Goal: Information Seeking & Learning: Check status

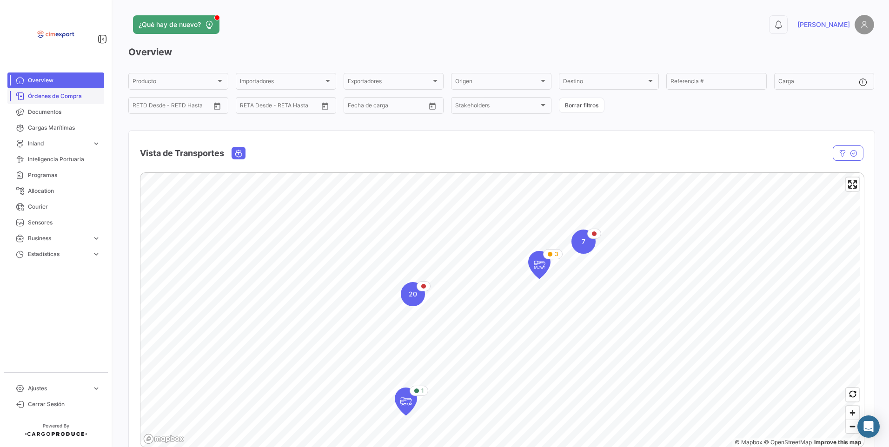
click at [35, 99] on span "Órdenes de Compra" at bounding box center [64, 96] width 73 height 8
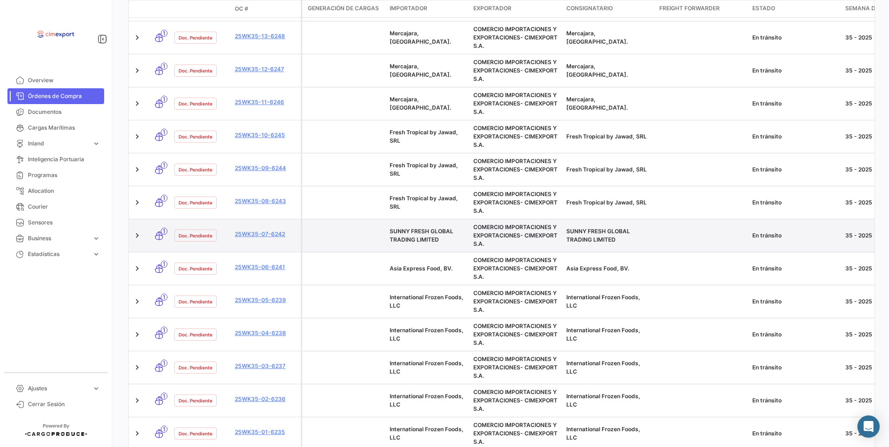
scroll to position [517, 0]
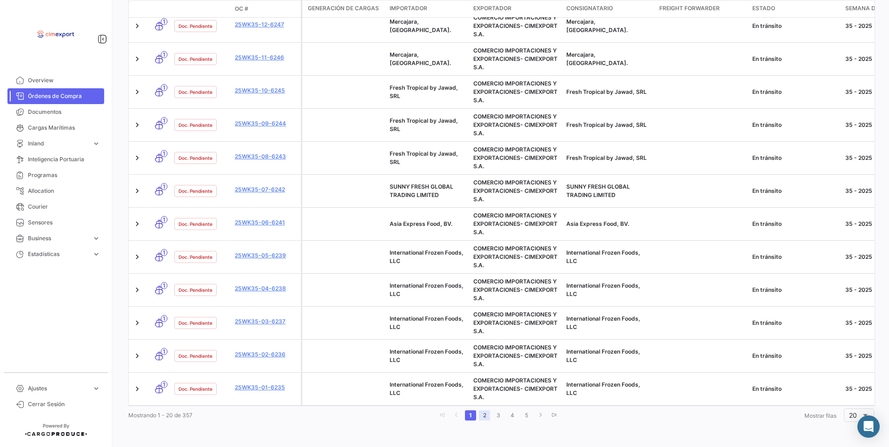
click at [479, 420] on link "2" at bounding box center [484, 416] width 11 height 10
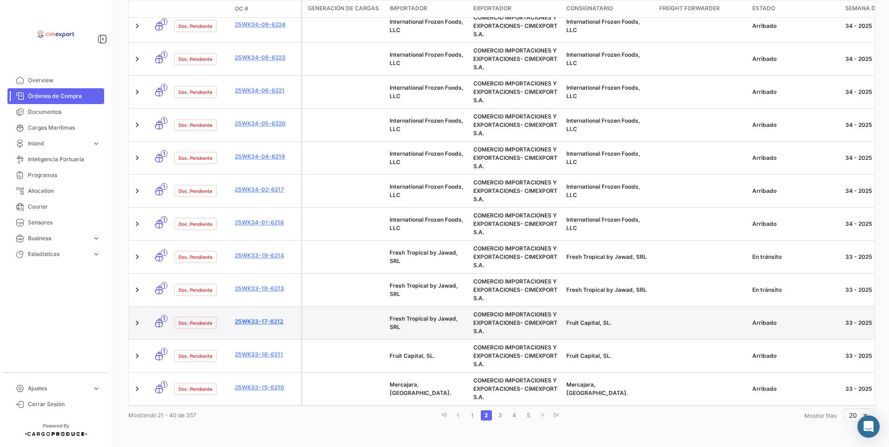
click at [266, 318] on link "25WK33-17-6212" at bounding box center [266, 322] width 62 height 8
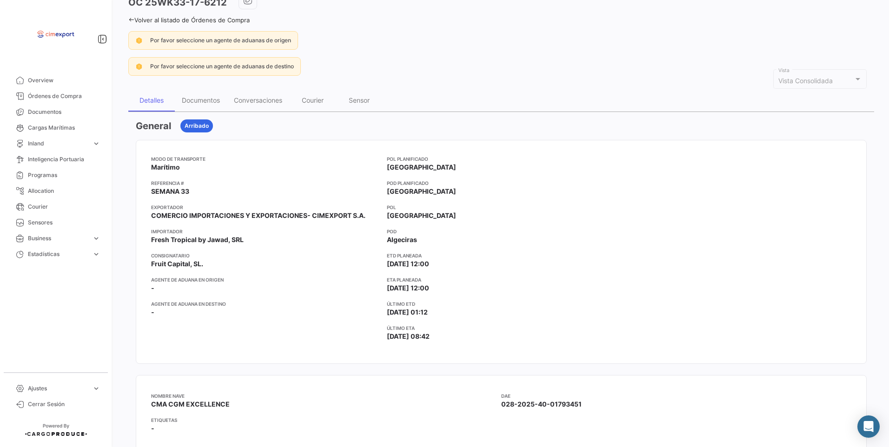
scroll to position [46, 0]
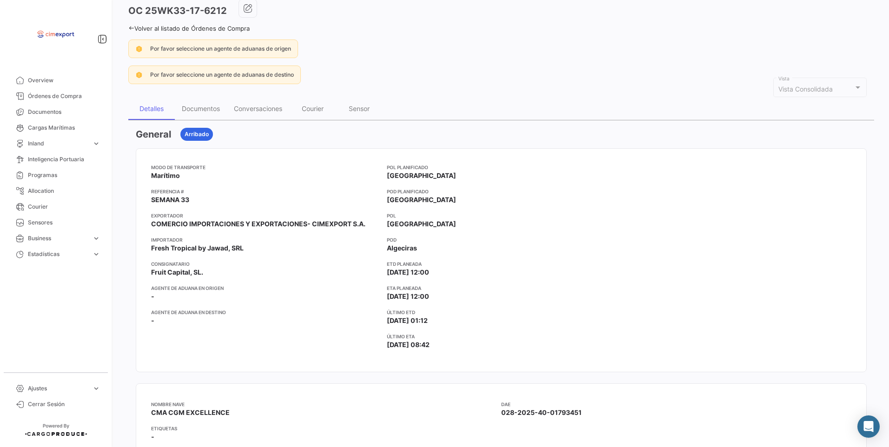
click at [132, 31] on icon at bounding box center [131, 28] width 6 height 6
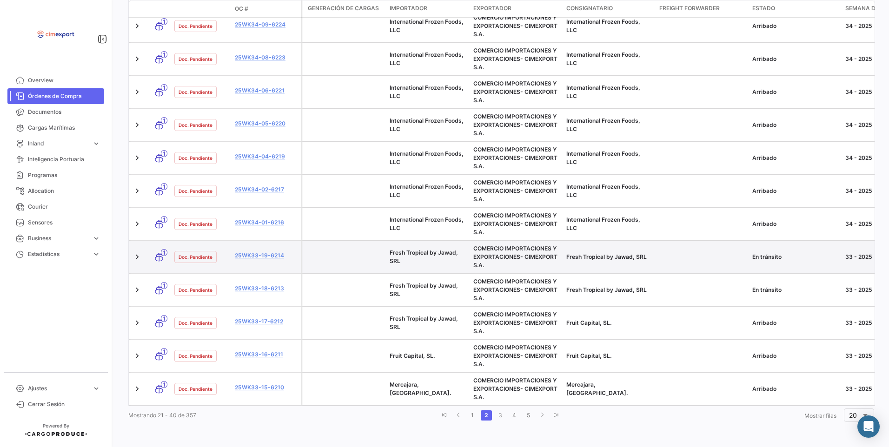
scroll to position [517, 0]
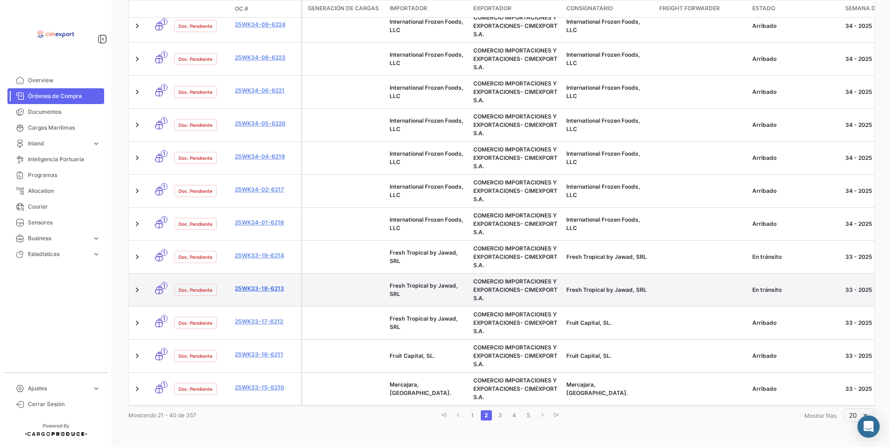
click at [271, 285] on link "25WK33-18-6213" at bounding box center [266, 289] width 62 height 8
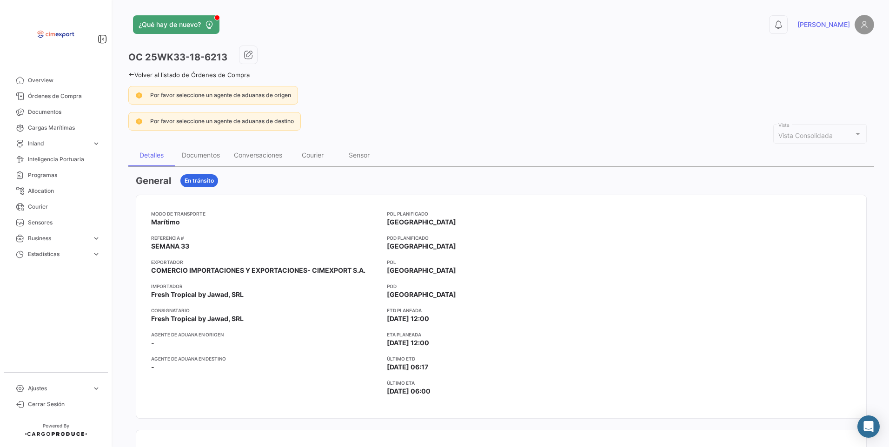
click at [135, 74] on link "Volver al listado de Órdenes de Compra" at bounding box center [188, 74] width 121 height 7
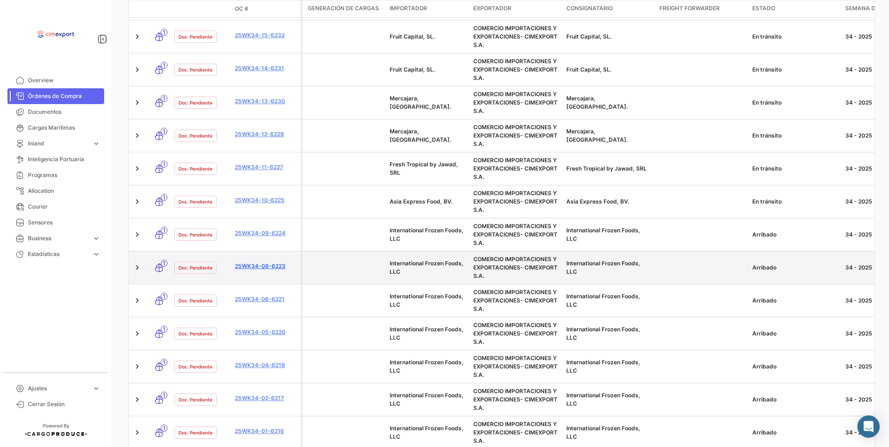
scroll to position [279, 0]
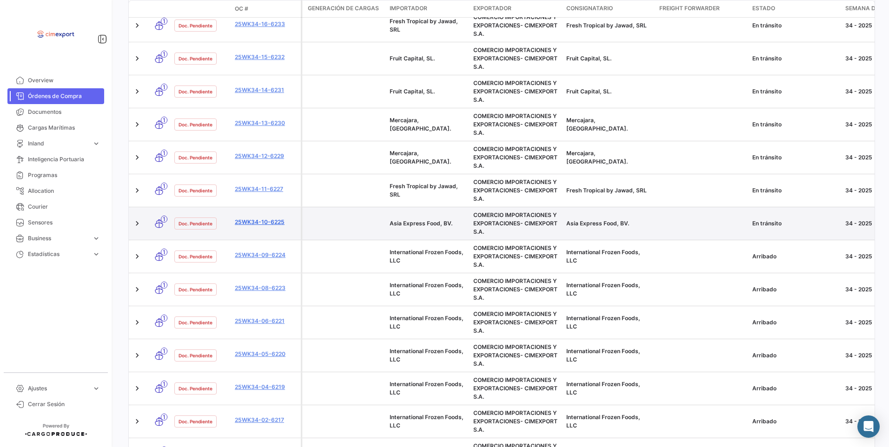
click at [264, 221] on link "25WK34-10-6225" at bounding box center [266, 222] width 62 height 8
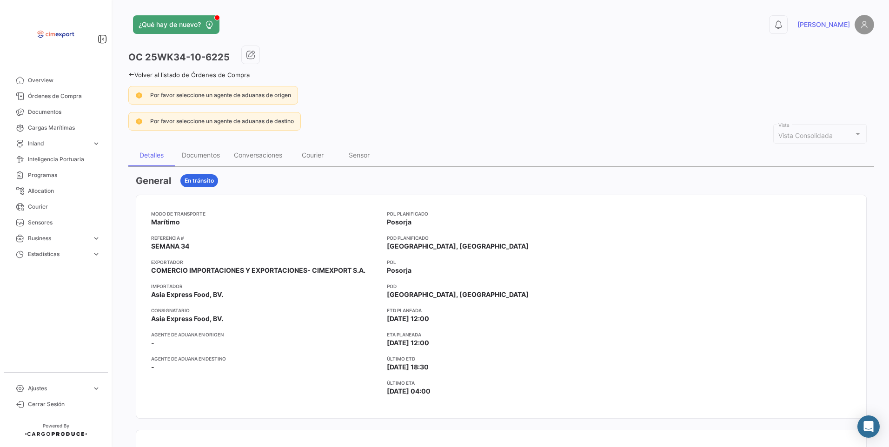
click at [131, 74] on icon at bounding box center [131, 75] width 6 height 6
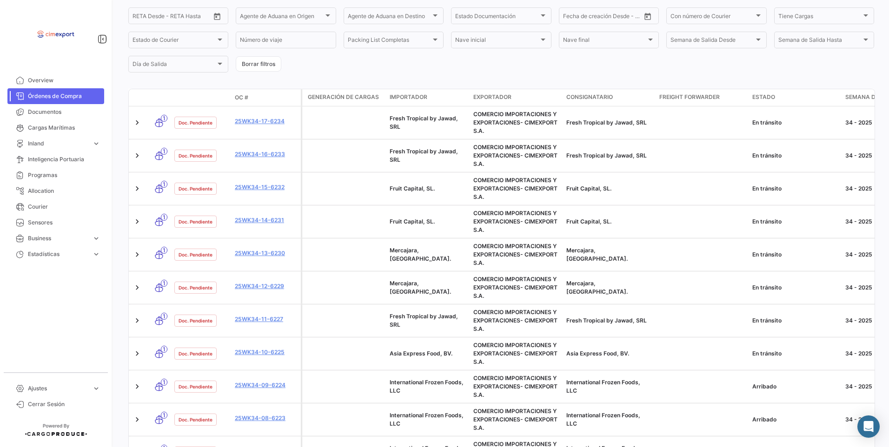
scroll to position [232, 0]
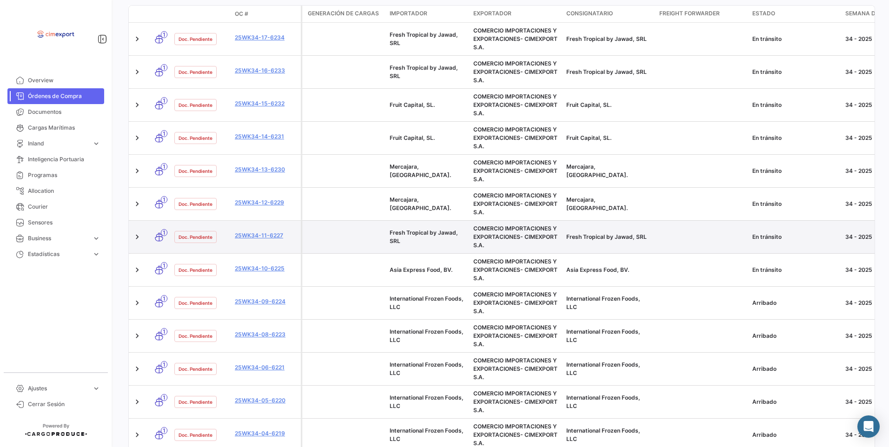
click at [252, 241] on div "25WK34-11-6227" at bounding box center [266, 237] width 62 height 11
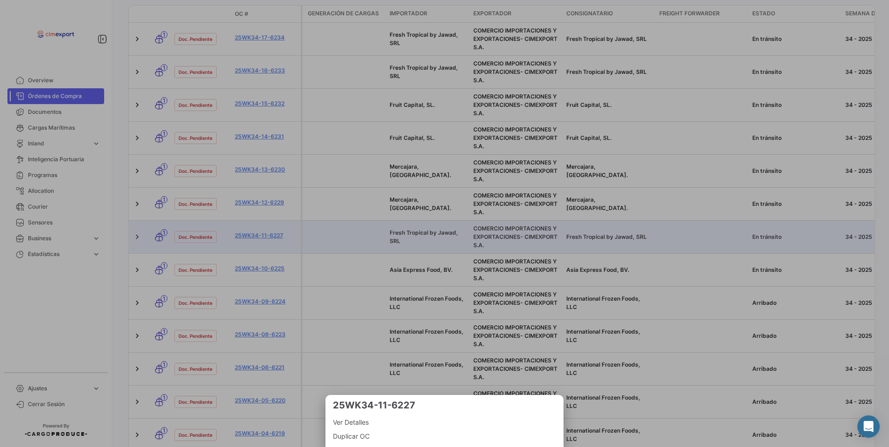
click at [252, 237] on div at bounding box center [444, 223] width 889 height 447
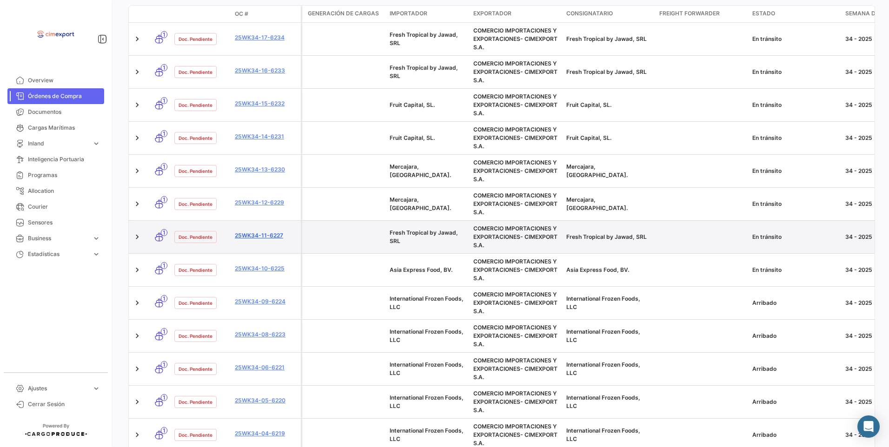
click at [252, 236] on link "25WK34-11-6227" at bounding box center [266, 236] width 62 height 8
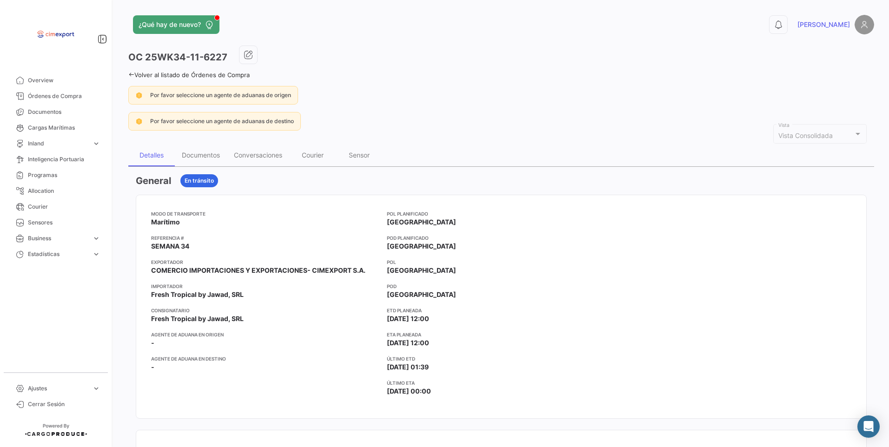
click at [128, 75] on div "¿Qué hay de nuevo? 0 [PERSON_NAME] OC 25WK34-11-6227 Volver al listado de Órden…" at bounding box center [501, 223] width 776 height 447
click at [129, 75] on icon at bounding box center [131, 75] width 6 height 6
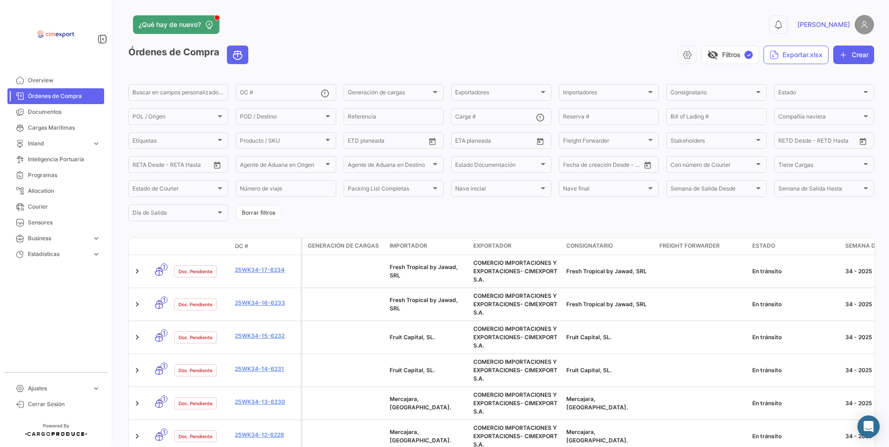
scroll to position [232, 0]
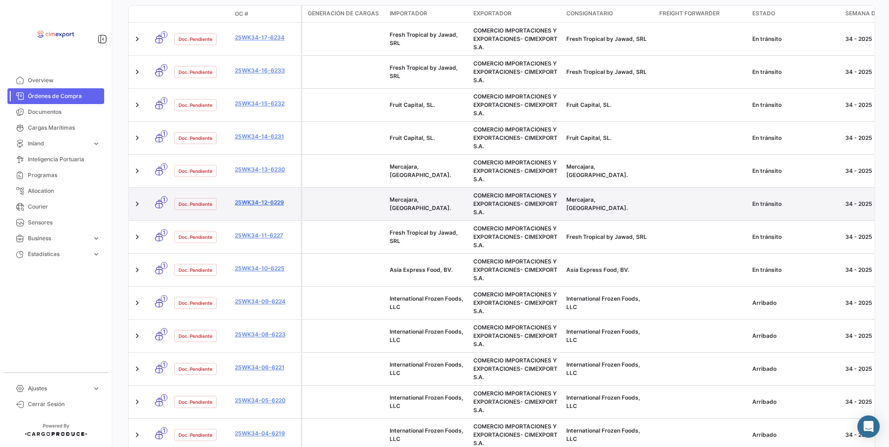
click at [286, 203] on link "25WK34-12-6229" at bounding box center [266, 203] width 62 height 8
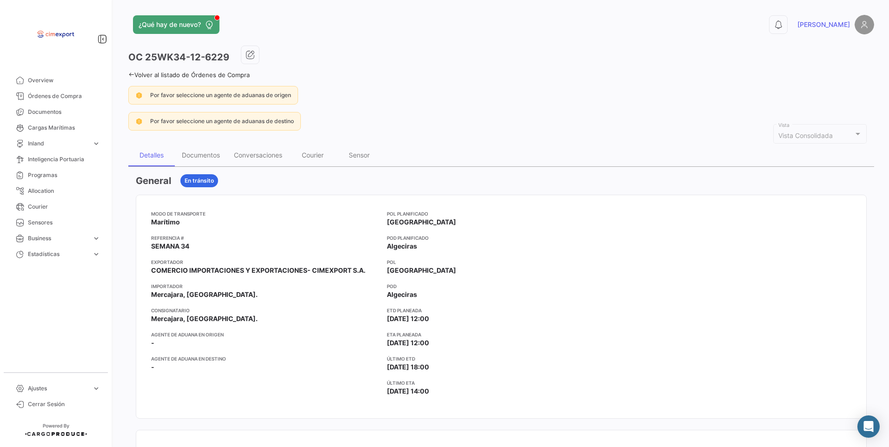
click at [130, 74] on icon at bounding box center [131, 75] width 6 height 6
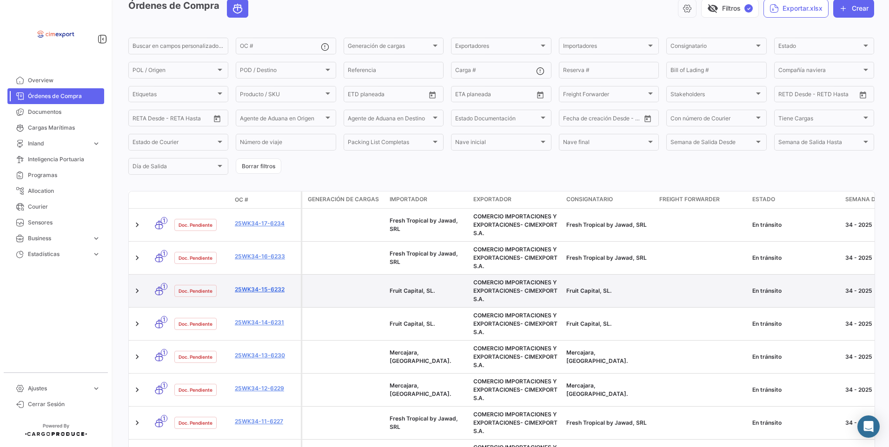
scroll to position [93, 0]
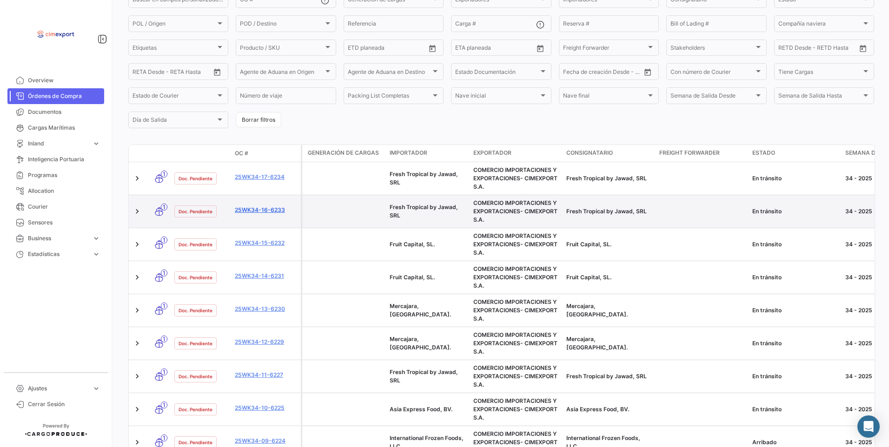
click at [261, 208] on link "25WK34-16-6233" at bounding box center [266, 210] width 62 height 8
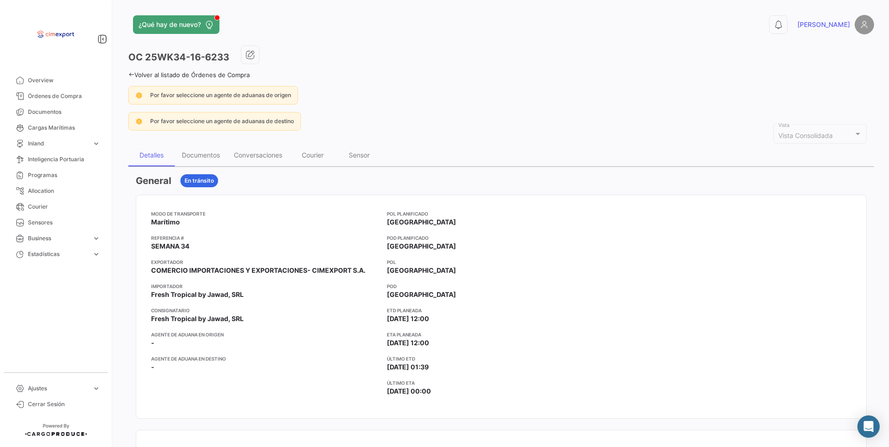
click at [135, 77] on link "Volver al listado de Órdenes de Compra" at bounding box center [188, 74] width 121 height 7
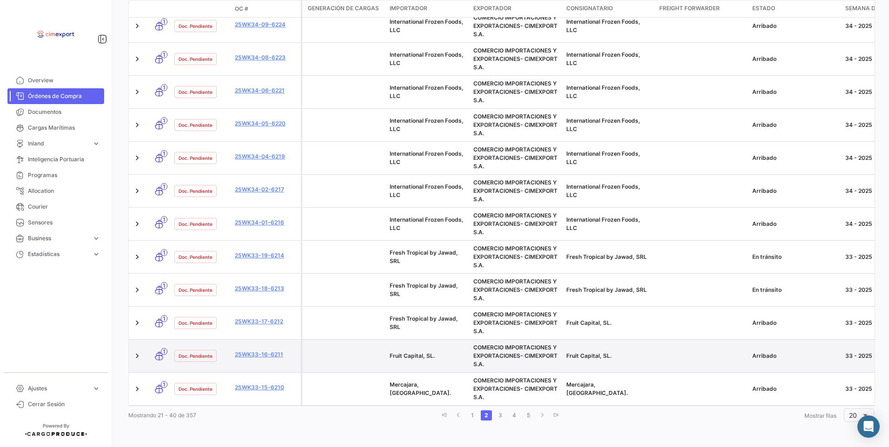
scroll to position [517, 0]
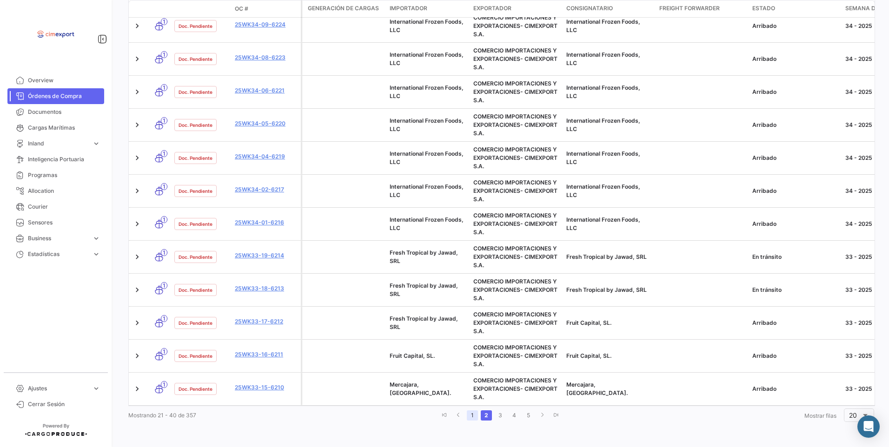
click at [471, 419] on link "1" at bounding box center [472, 416] width 11 height 10
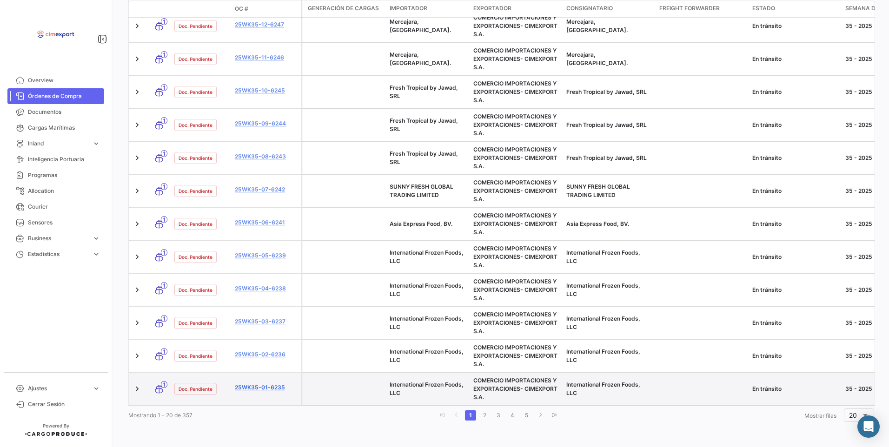
click at [260, 384] on link "25WK35-01-6235" at bounding box center [266, 388] width 62 height 8
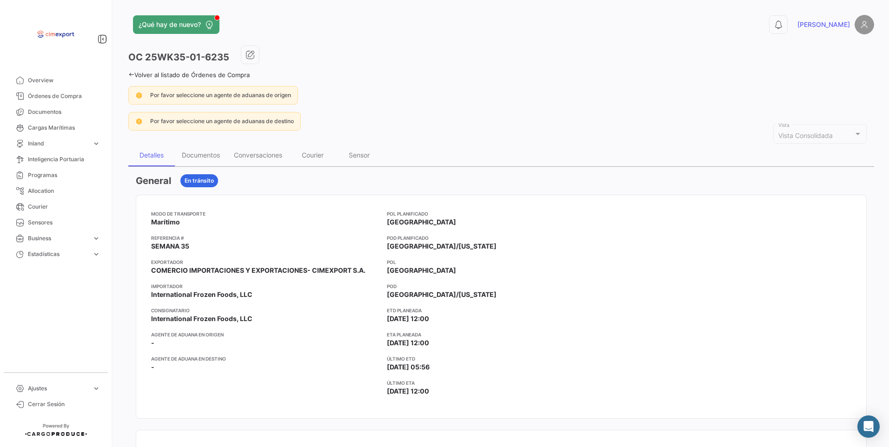
click at [139, 77] on link "Volver al listado de Órdenes de Compra" at bounding box center [188, 74] width 121 height 7
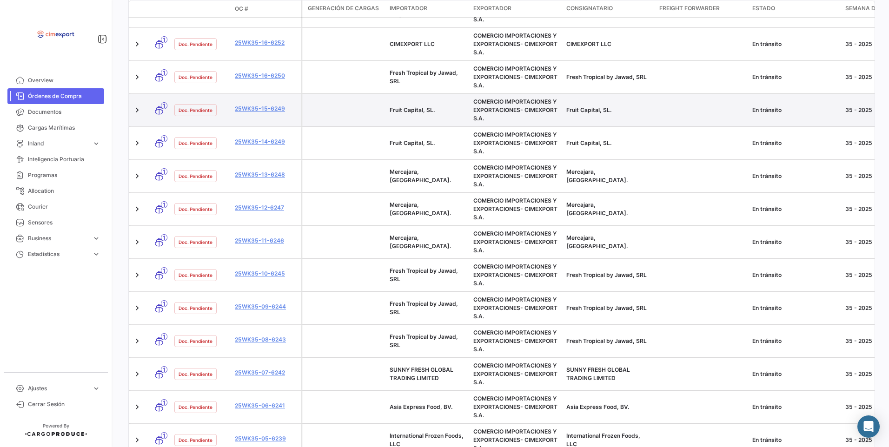
scroll to position [372, 0]
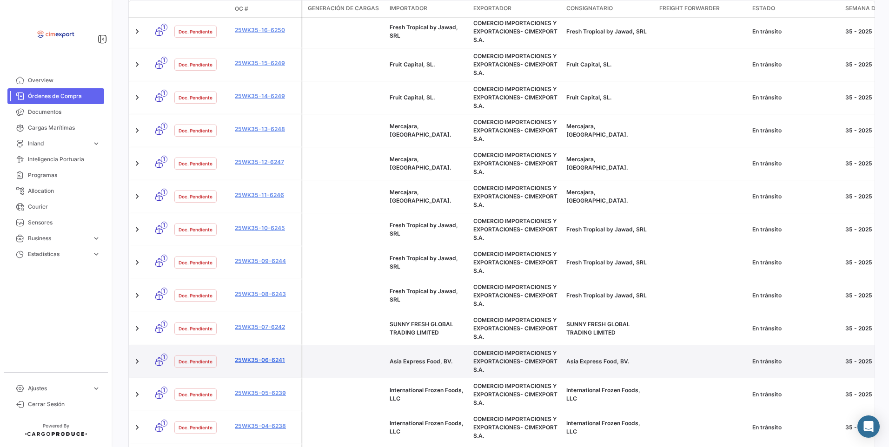
click at [261, 362] on link "25WK35-06-6241" at bounding box center [266, 360] width 62 height 8
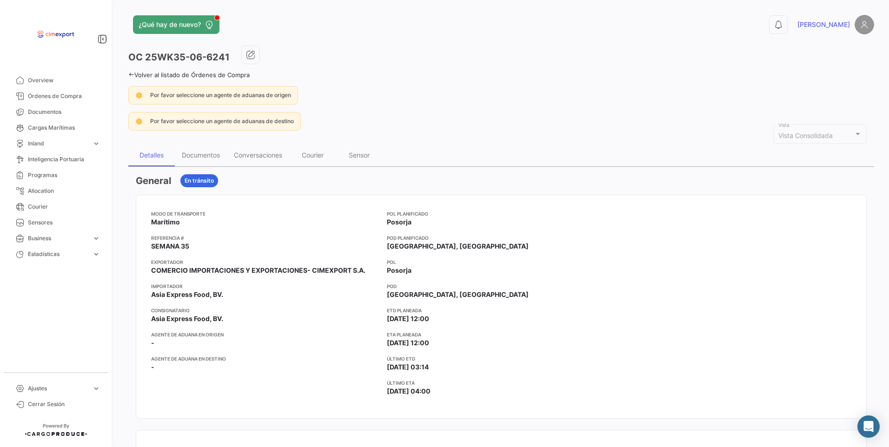
click at [132, 76] on icon at bounding box center [131, 75] width 6 height 6
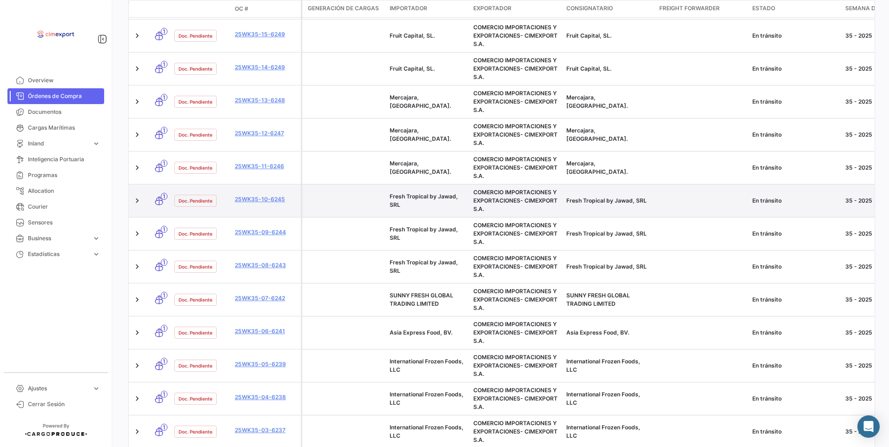
scroll to position [418, 0]
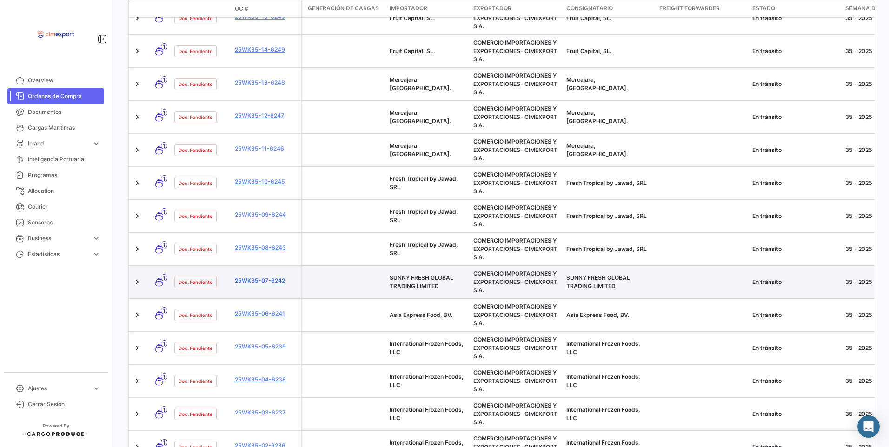
click at [271, 280] on link "25WK35-07-6242" at bounding box center [266, 281] width 62 height 8
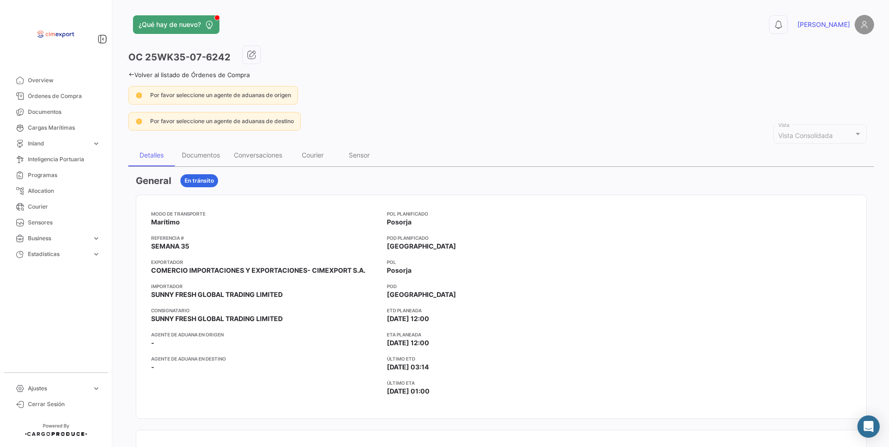
click at [133, 77] on icon at bounding box center [131, 75] width 6 height 6
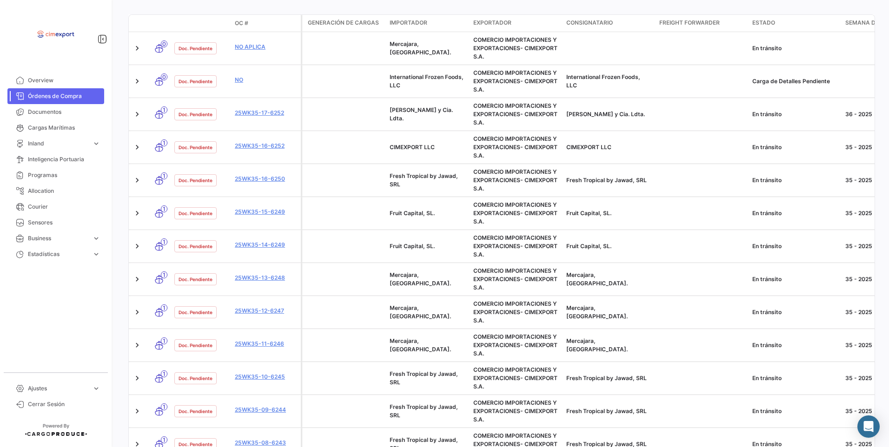
scroll to position [238, 0]
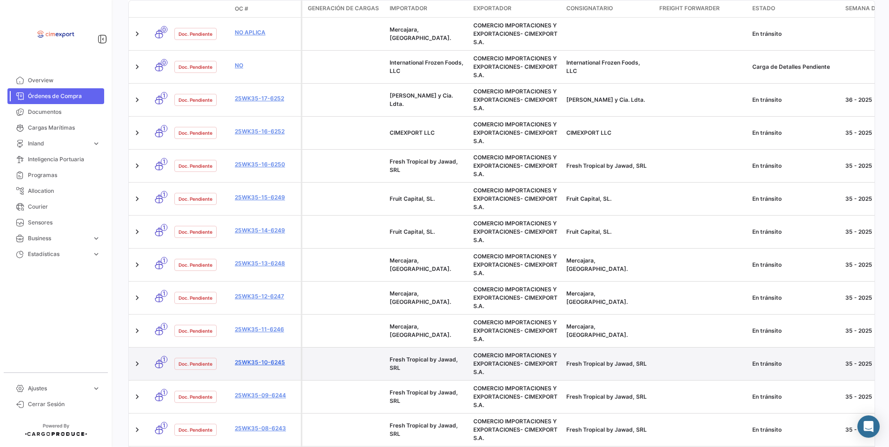
click at [266, 365] on link "25WK35-10-6245" at bounding box center [266, 362] width 62 height 8
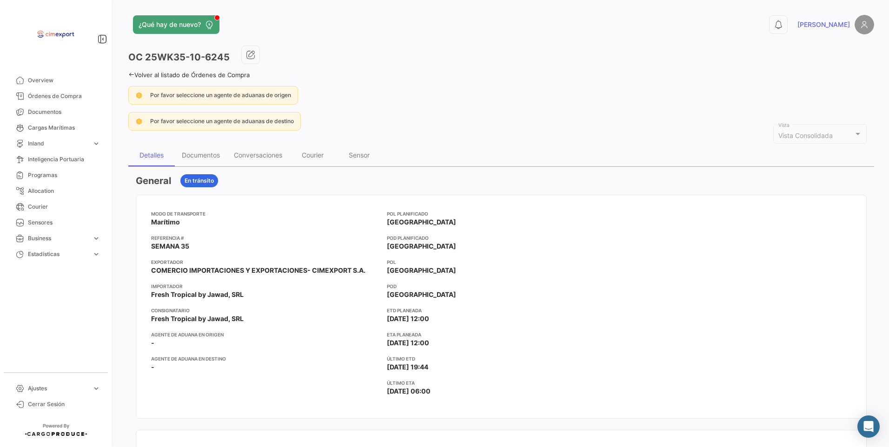
click at [142, 76] on link "Volver al listado de Órdenes de Compra" at bounding box center [188, 74] width 121 height 7
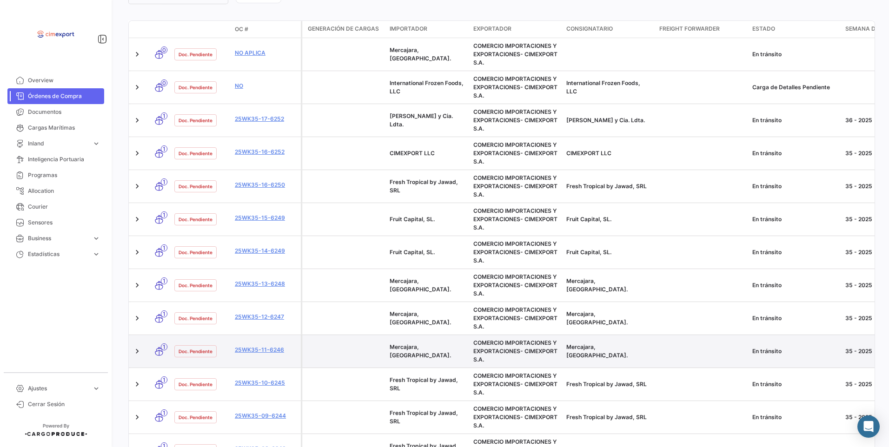
scroll to position [232, 0]
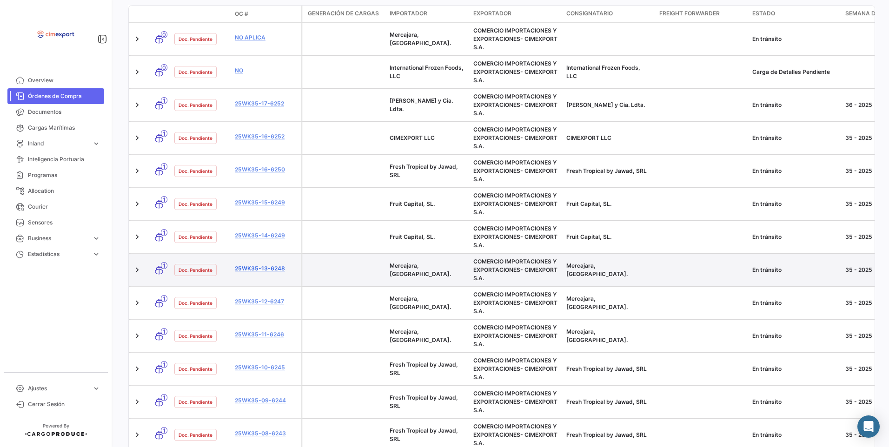
click at [263, 270] on link "25WK35-13-6248" at bounding box center [266, 269] width 62 height 8
